Goal: Download file/media

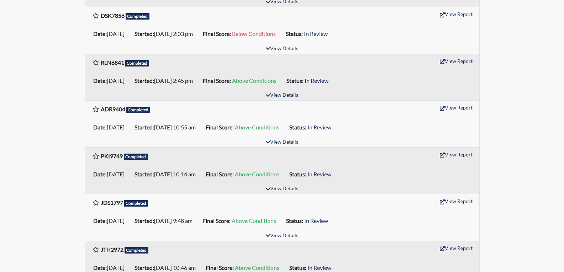
scroll to position [178, 0]
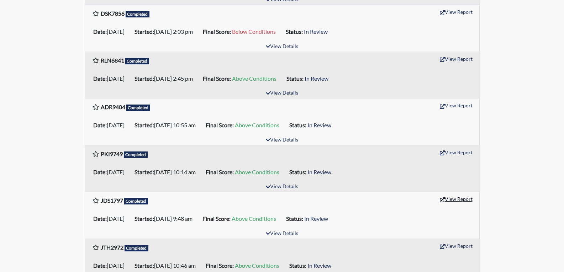
click at [457, 198] on button "View Report" at bounding box center [455, 198] width 39 height 11
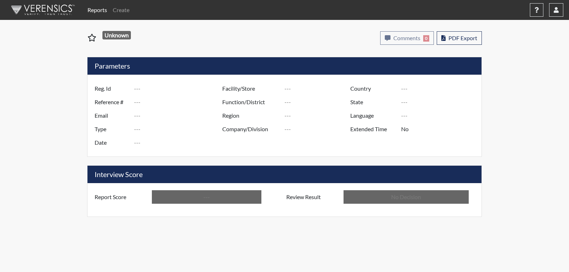
type input "JDS1797"
type input "51530"
type input "---"
type input "Corrections Pre-Employment"
type input "Oct 1, 2025"
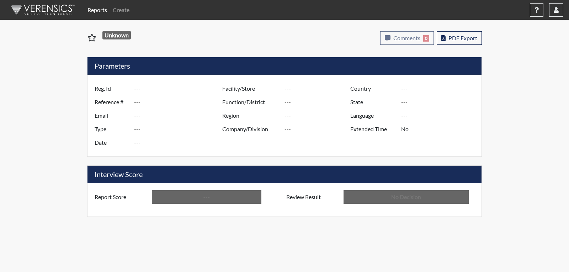
type input "[PERSON_NAME]"
type input "[GEOGRAPHIC_DATA]"
type input "[US_STATE]"
type input "English"
type input "Above Conditions"
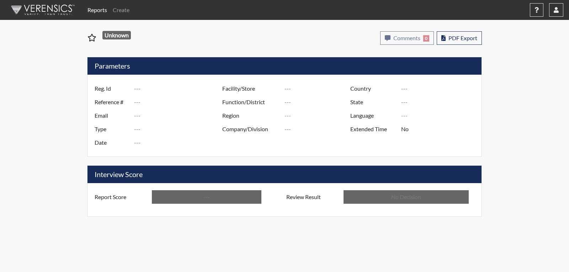
type input "In Review"
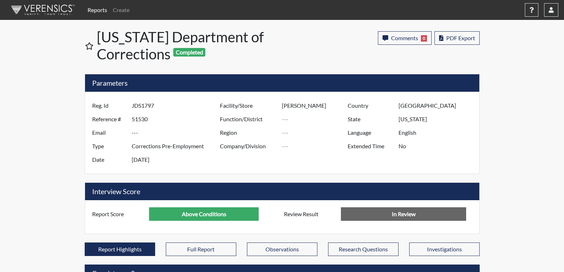
scroll to position [118, 296]
click at [446, 39] on span "PDF Export" at bounding box center [460, 37] width 29 height 7
